Goal: Information Seeking & Learning: Learn about a topic

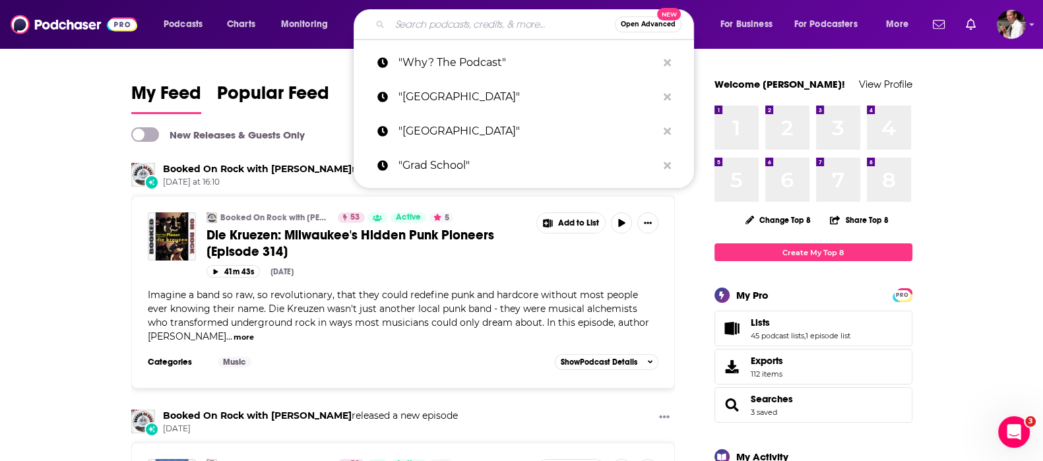
click at [496, 27] on input "Search podcasts, credits, & more..." at bounding box center [502, 24] width 225 height 21
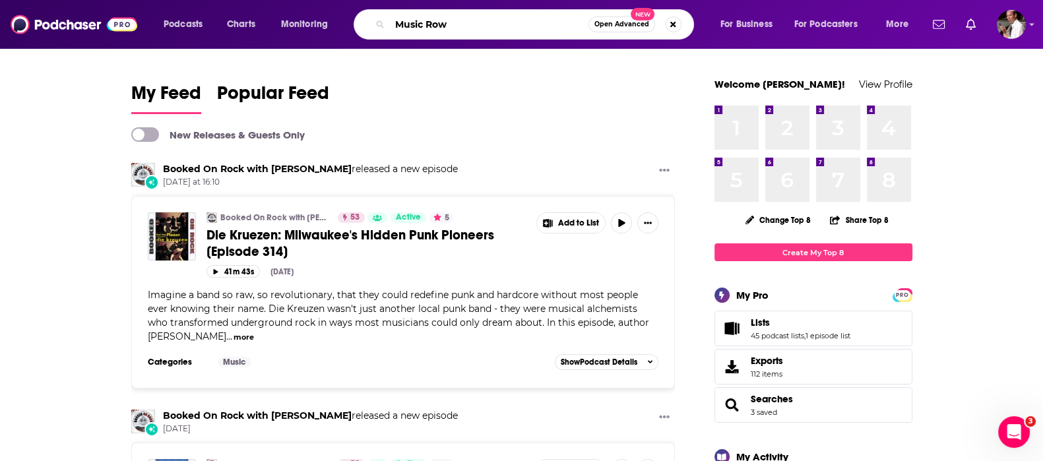
type input "Music Row"
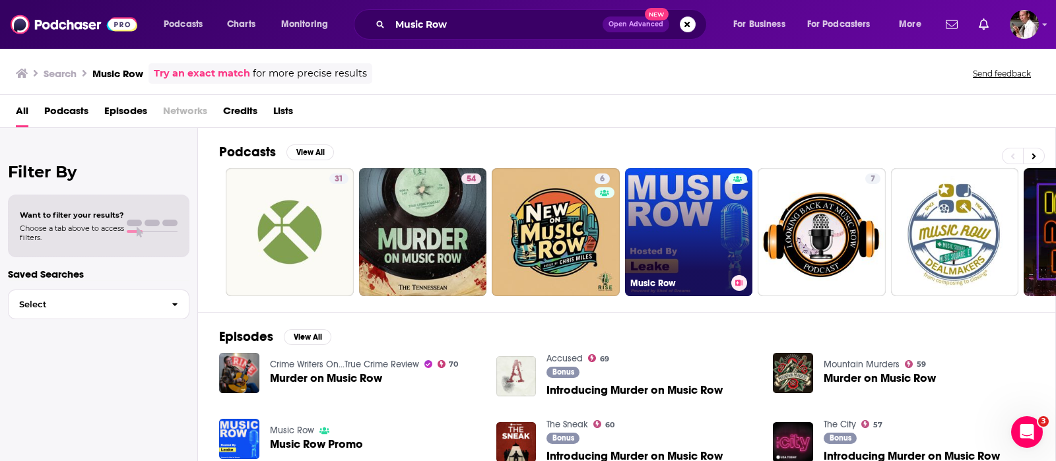
click at [658, 192] on link "Music Row" at bounding box center [689, 232] width 128 height 128
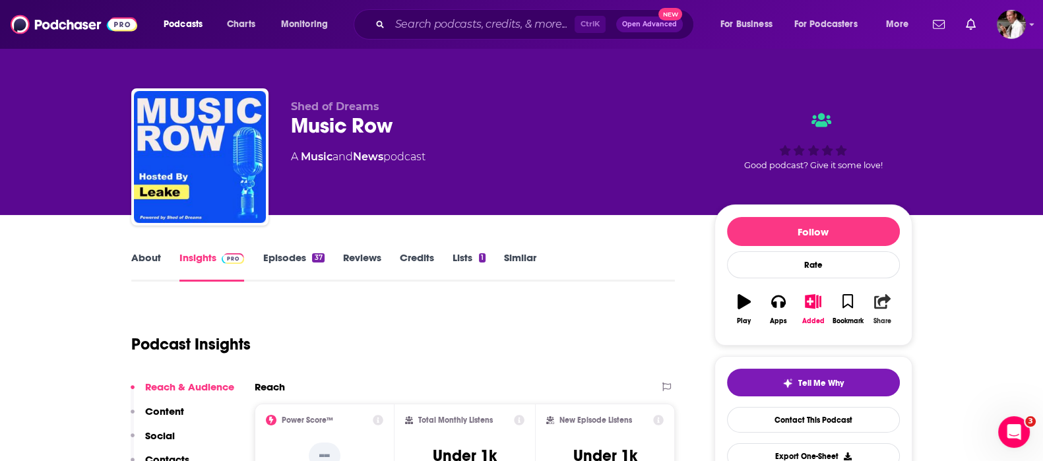
click at [880, 305] on icon "button" at bounding box center [882, 301] width 16 height 15
click at [997, 368] on icon "Show Share dropdown" at bounding box center [996, 369] width 26 height 11
